Goal: Task Accomplishment & Management: Use online tool/utility

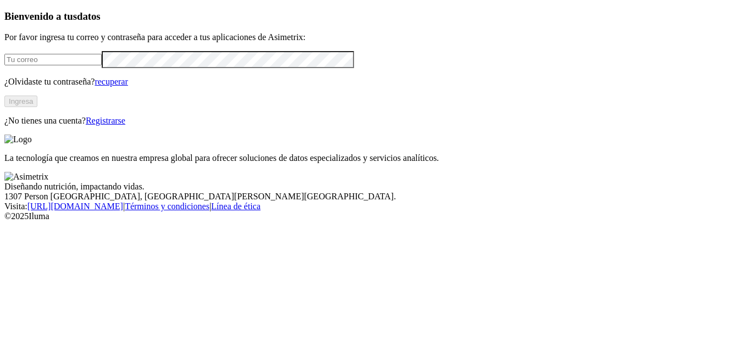
type input "yesenia.gomez@avinal.com.co"
click at [33, 106] on font "Ingresa" at bounding box center [21, 101] width 24 height 8
